Goal: Browse casually: Explore the website without a specific task or goal

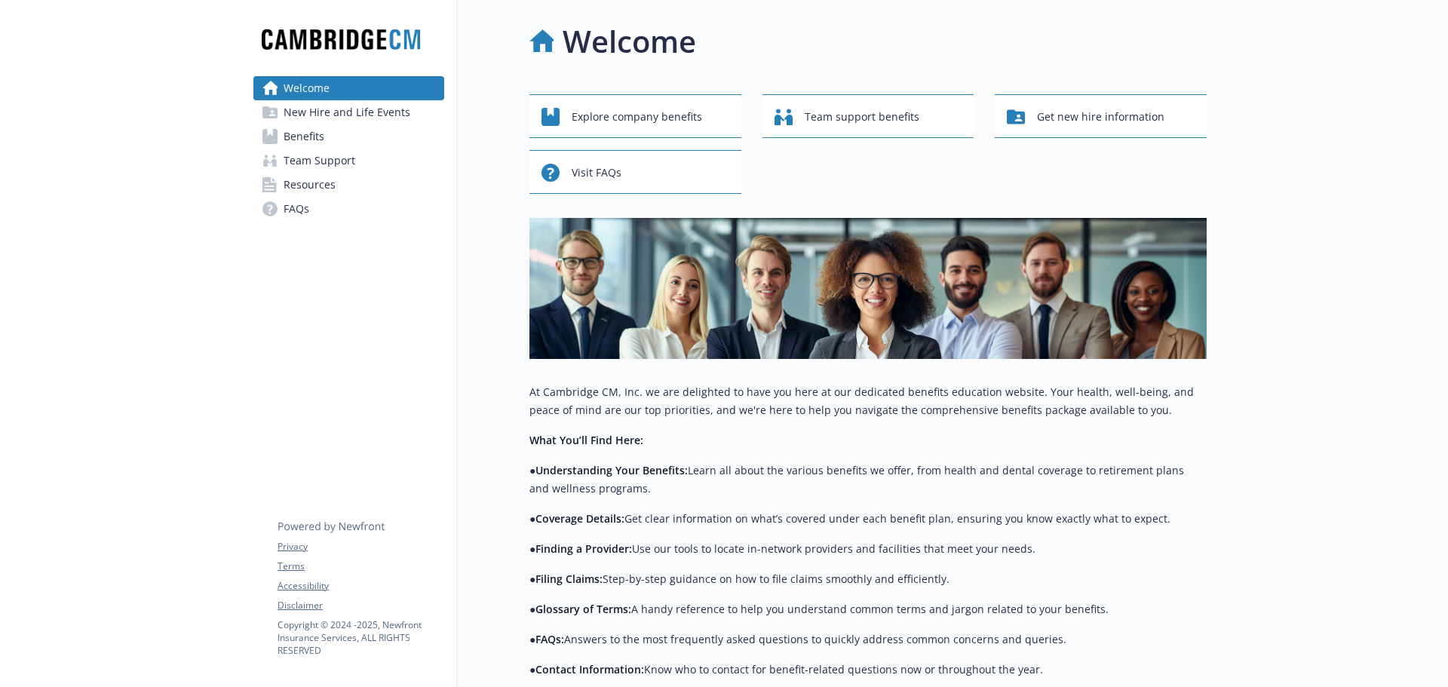
click at [118, 97] on div at bounding box center [120, 434] width 241 height 867
